Goal: Communication & Community: Share content

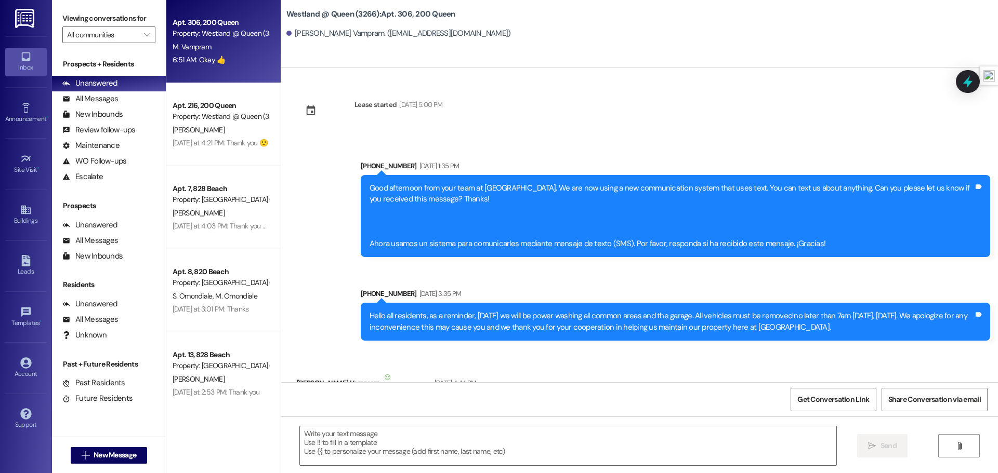
scroll to position [24063, 0]
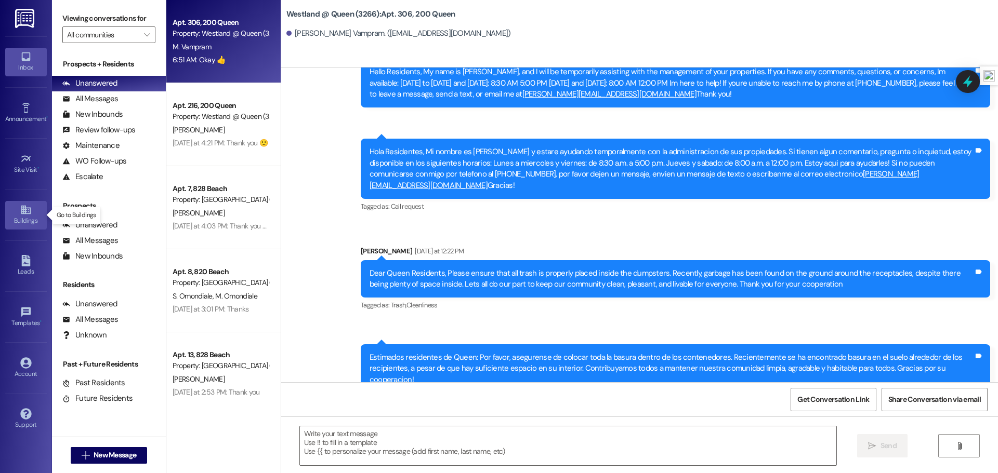
click at [33, 217] on div "Buildings" at bounding box center [26, 221] width 52 height 10
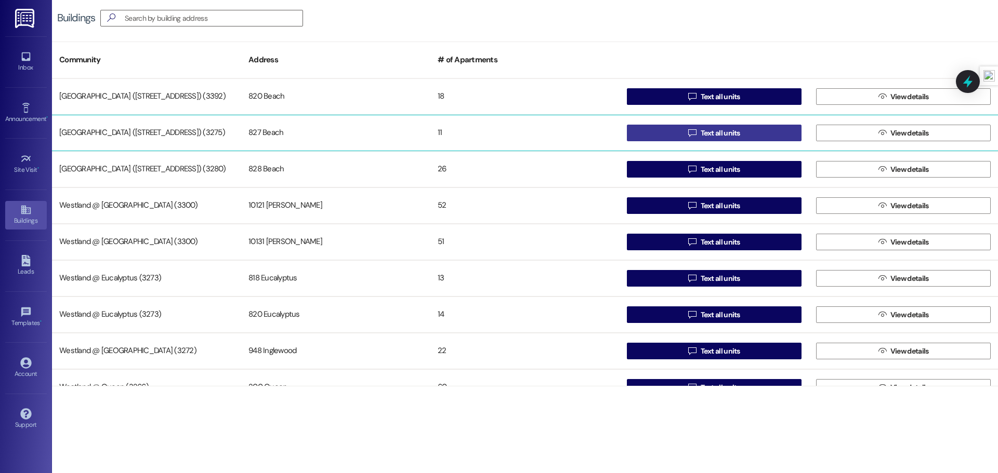
click at [698, 132] on span "Text all units" at bounding box center [720, 133] width 44 height 11
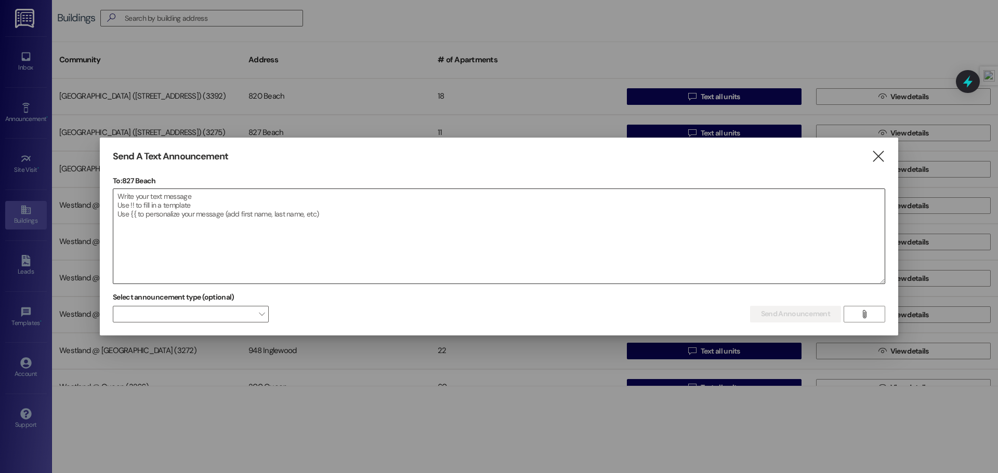
click at [218, 197] on textarea at bounding box center [498, 236] width 771 height 95
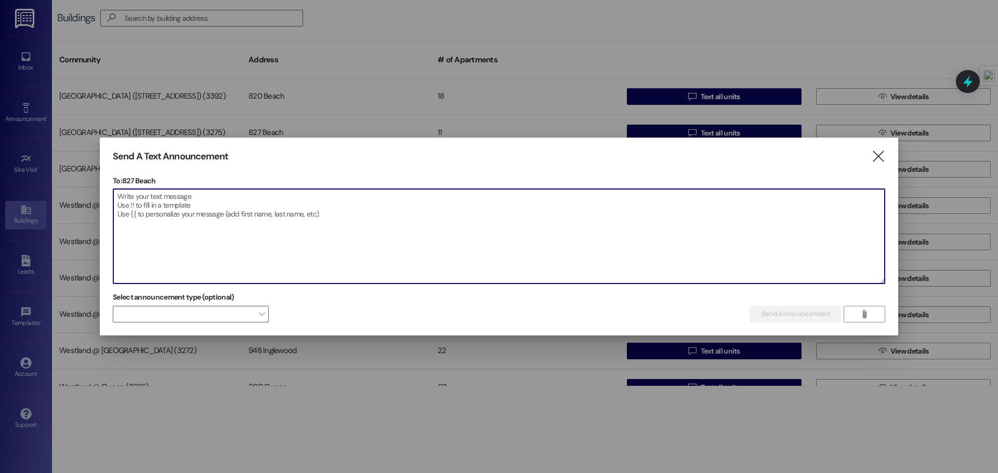
paste textarea "Hello Beach Residents, Please be advised that [DATE][DATE], any items stored in…"
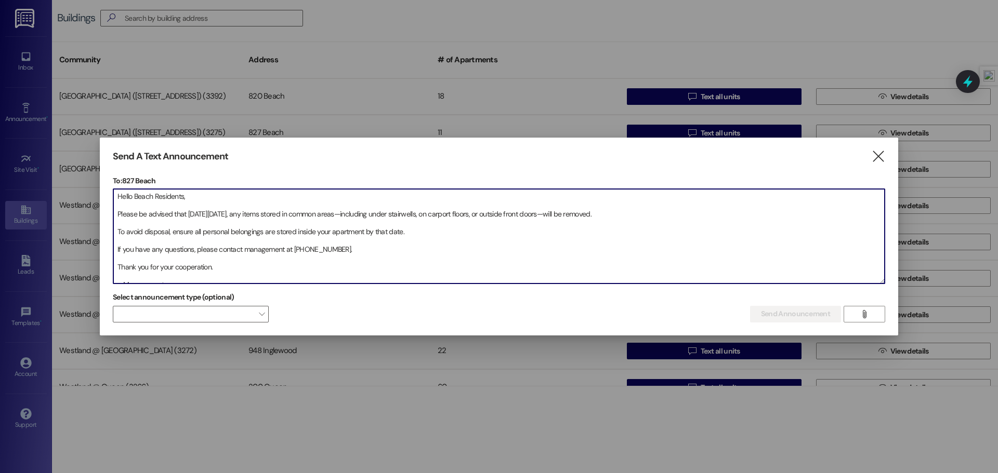
scroll to position [6, 0]
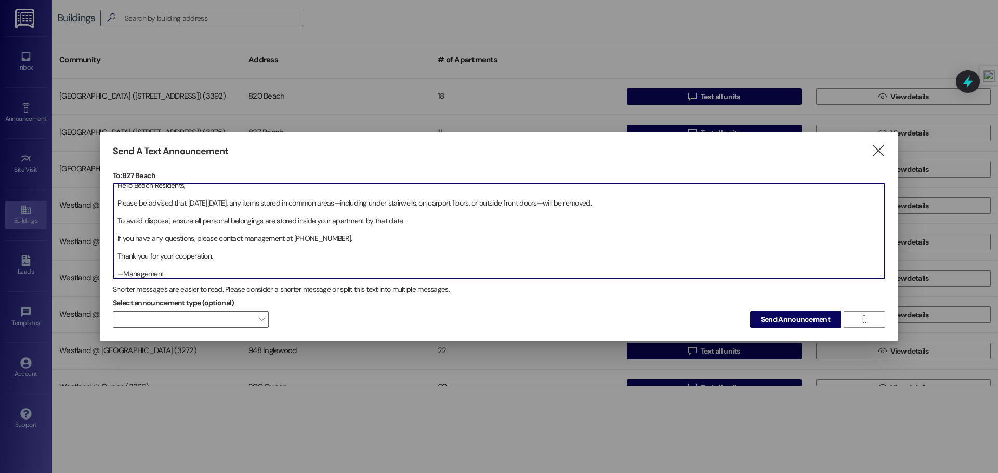
click at [116, 205] on textarea "Hello Beach Residents, Please be advised that [DATE][DATE], any items stored in…" at bounding box center [498, 231] width 771 height 95
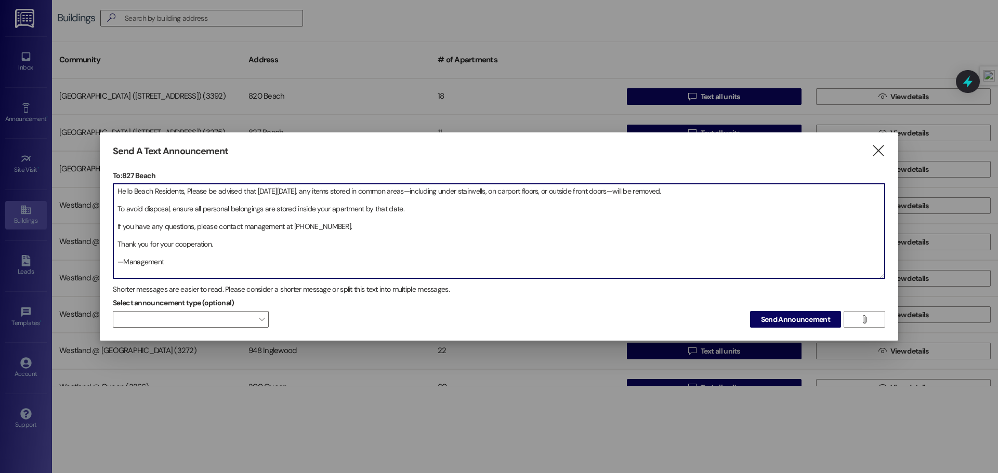
click at [118, 212] on textarea "Hello Beach Residents, Please be advised that [DATE][DATE], any items stored in…" at bounding box center [498, 231] width 771 height 95
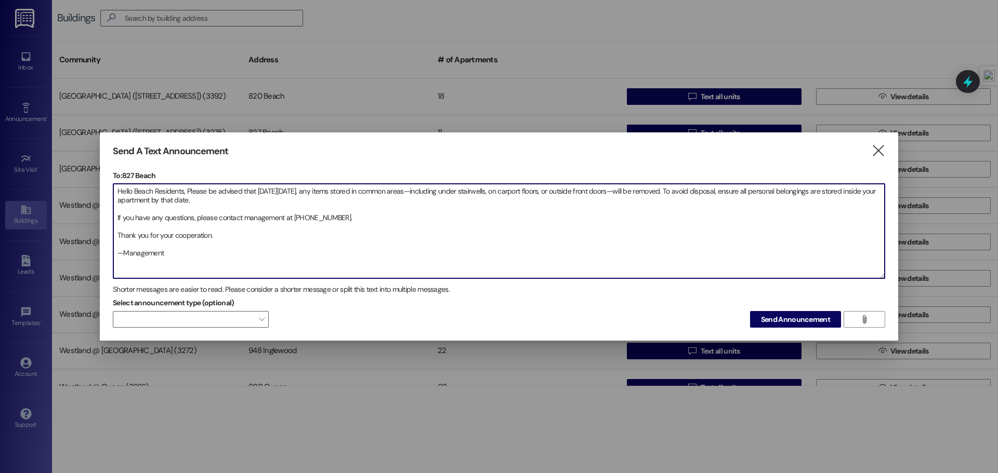
click at [117, 218] on textarea "Hello Beach Residents, Please be advised that [DATE][DATE], any items stored in…" at bounding box center [498, 231] width 771 height 95
click at [121, 217] on textarea "Hello Beach Residents, Please be advised that [DATE][DATE], any items stored in…" at bounding box center [498, 231] width 771 height 95
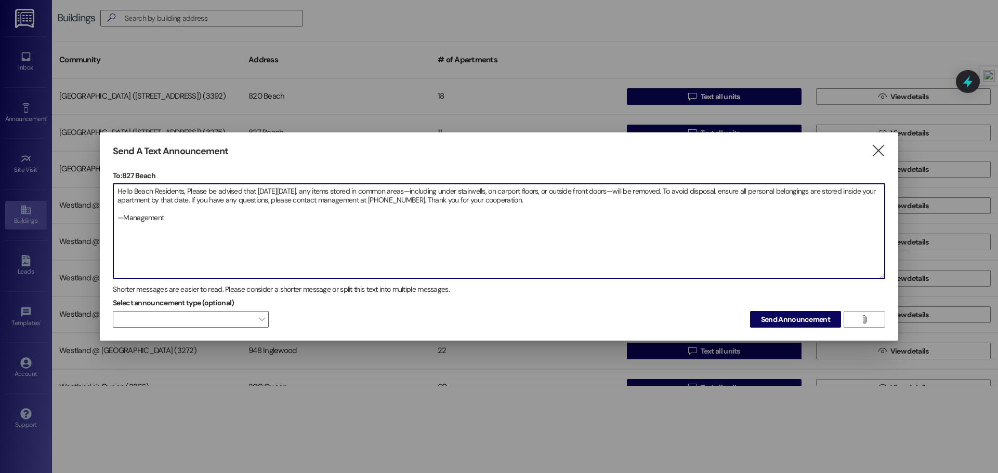
click at [124, 220] on textarea "Hello Beach Residents, Please be advised that [DATE][DATE], any items stored in…" at bounding box center [498, 231] width 771 height 95
click at [119, 216] on textarea "Hello Beach Residents, Please be advised that [DATE][DATE], any items stored in…" at bounding box center [498, 231] width 771 height 95
type textarea "Hello Beach Residents, Please be advised that [DATE][DATE], any items stored in…"
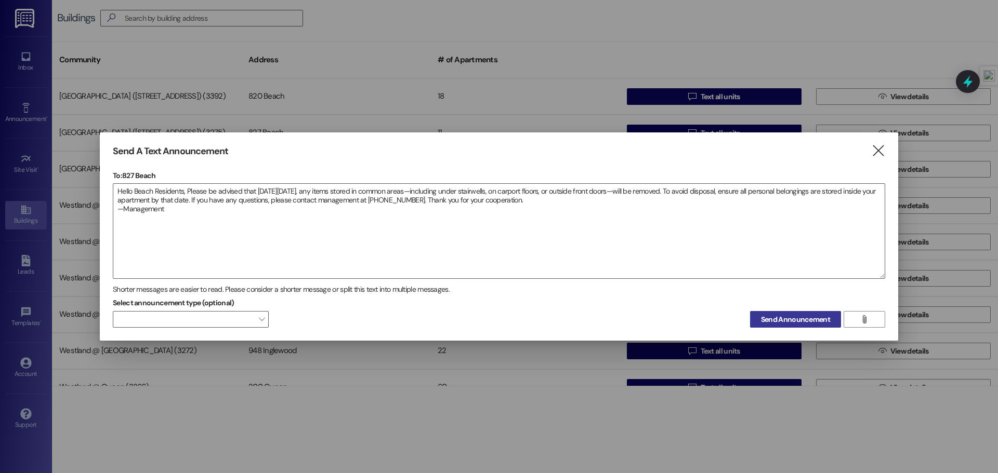
click at [800, 320] on span "Send Announcement" at bounding box center [795, 319] width 69 height 11
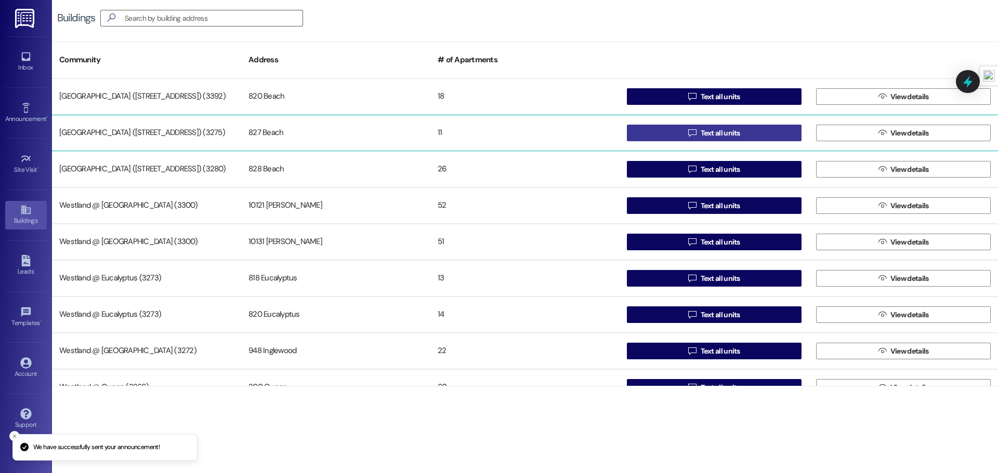
click at [689, 133] on icon "" at bounding box center [692, 133] width 8 height 8
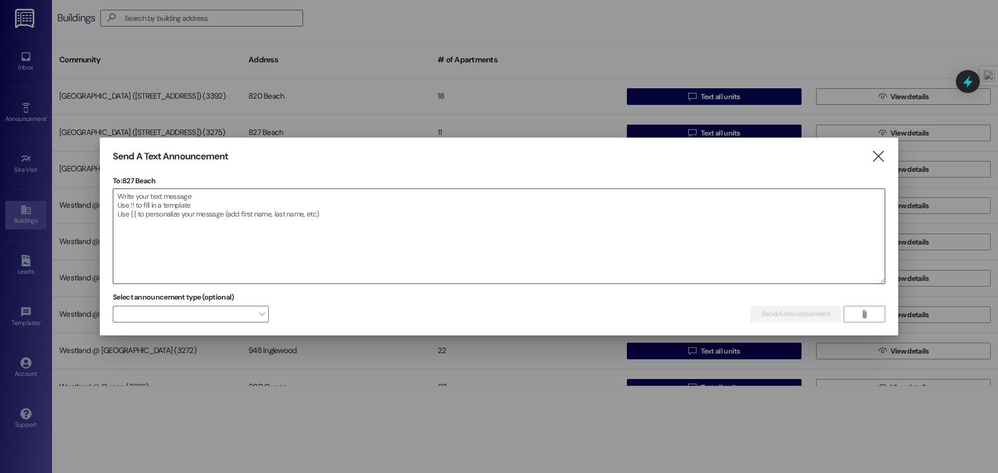
click at [296, 210] on textarea at bounding box center [498, 236] width 771 height 95
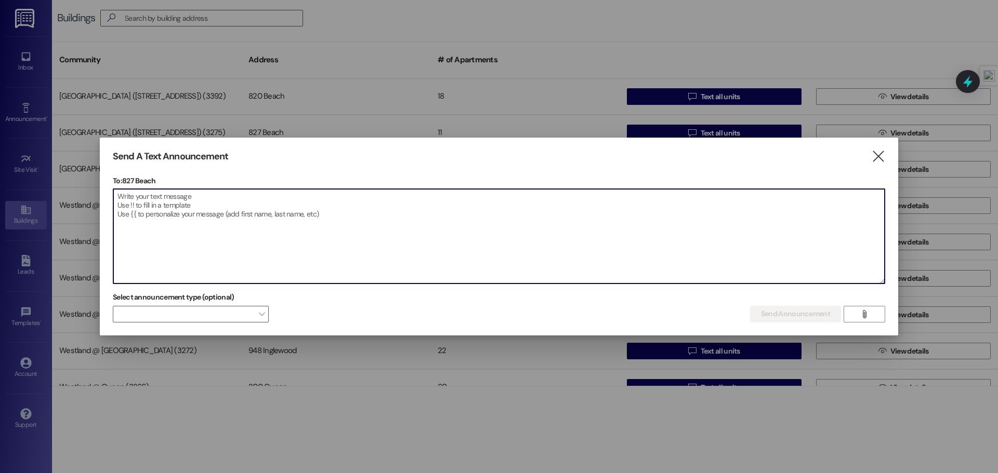
paste textarea "Hola Residentes de [GEOGRAPHIC_DATA], Por favor [PERSON_NAME] en cuenta que el …"
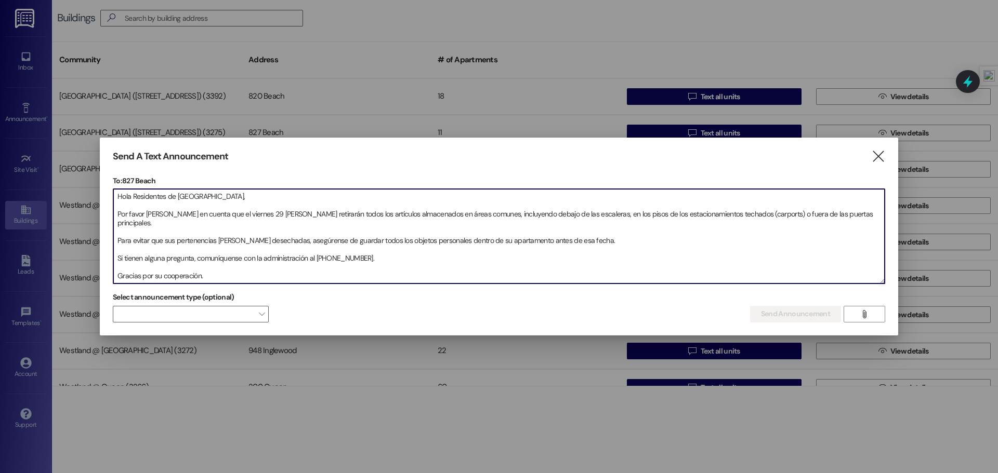
scroll to position [6, 0]
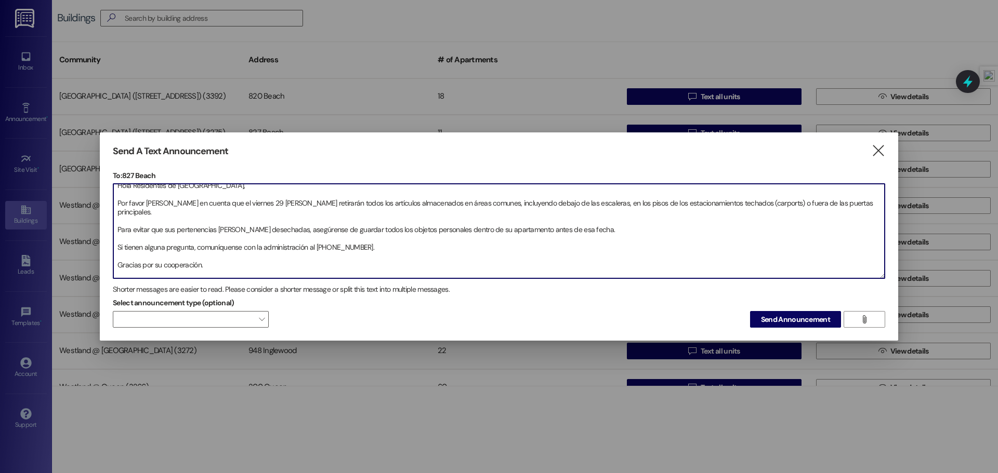
click at [117, 203] on textarea "Hola Residentes de [GEOGRAPHIC_DATA], Por favor [PERSON_NAME] en cuenta que el …" at bounding box center [498, 231] width 771 height 95
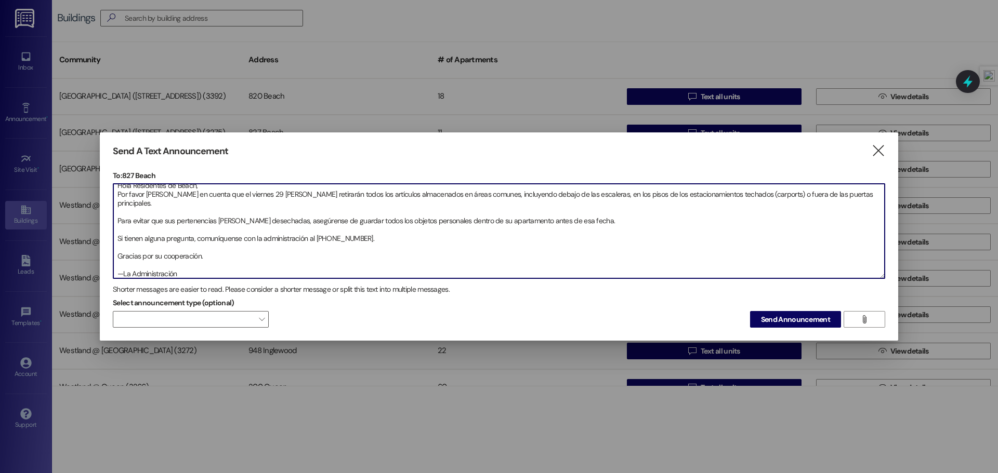
scroll to position [0, 0]
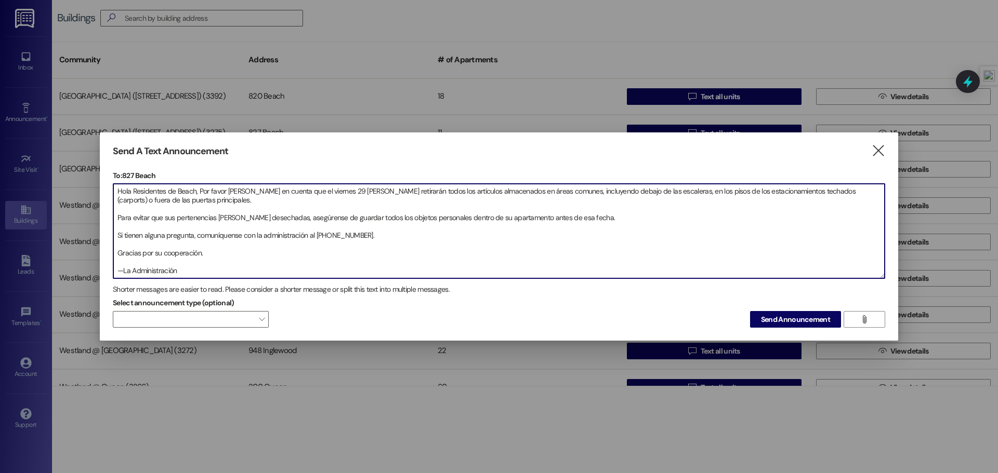
click at [115, 215] on textarea "Hola Residentes de Beach, Por favor [PERSON_NAME] en cuenta que el viernes 29 […" at bounding box center [498, 231] width 771 height 95
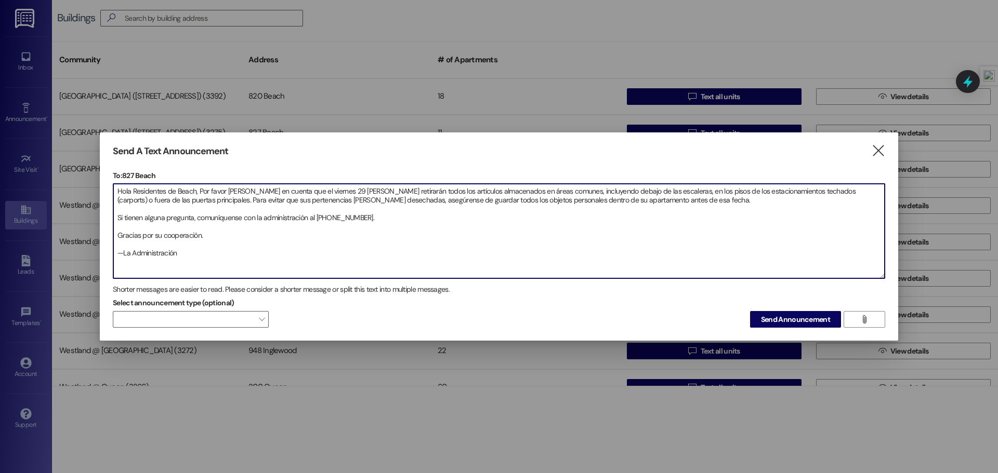
click at [117, 217] on textarea "Hola Residentes de Beach, Por favor [PERSON_NAME] en cuenta que el viernes 29 […" at bounding box center [498, 231] width 771 height 95
click at [114, 227] on textarea "Hola Residentes de Beach, Por favor [PERSON_NAME] en cuenta que el viernes 29 […" at bounding box center [498, 231] width 771 height 95
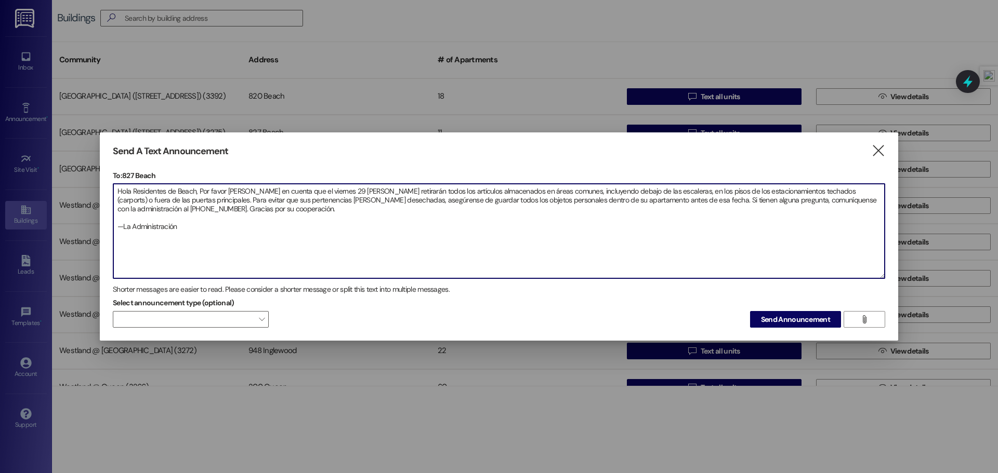
click at [116, 229] on textarea "Hola Residentes de Beach, Por favor [PERSON_NAME] en cuenta que el viernes 29 […" at bounding box center [498, 231] width 771 height 95
type textarea "Hola Residentes de Beach, Por favor [PERSON_NAME] en cuenta que el viernes 29 […"
click at [764, 316] on span "Send Announcement" at bounding box center [795, 319] width 69 height 11
